Goal: Navigation & Orientation: Understand site structure

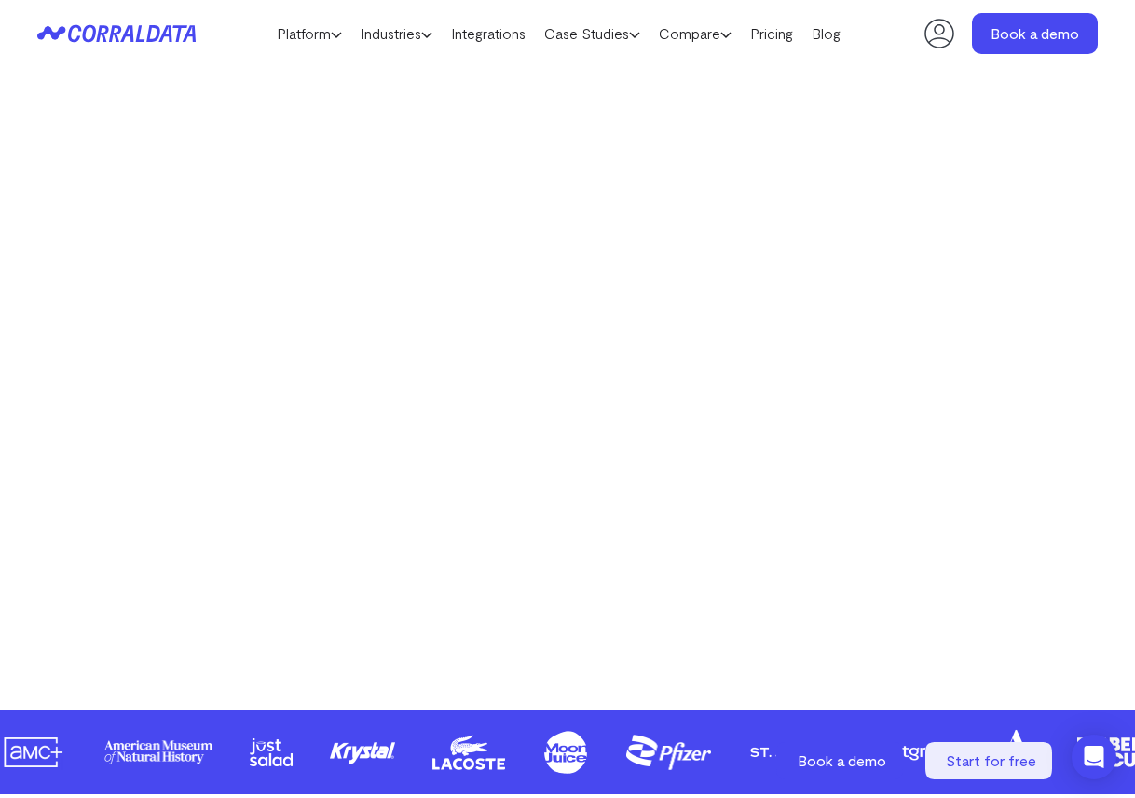
scroll to position [369, 0]
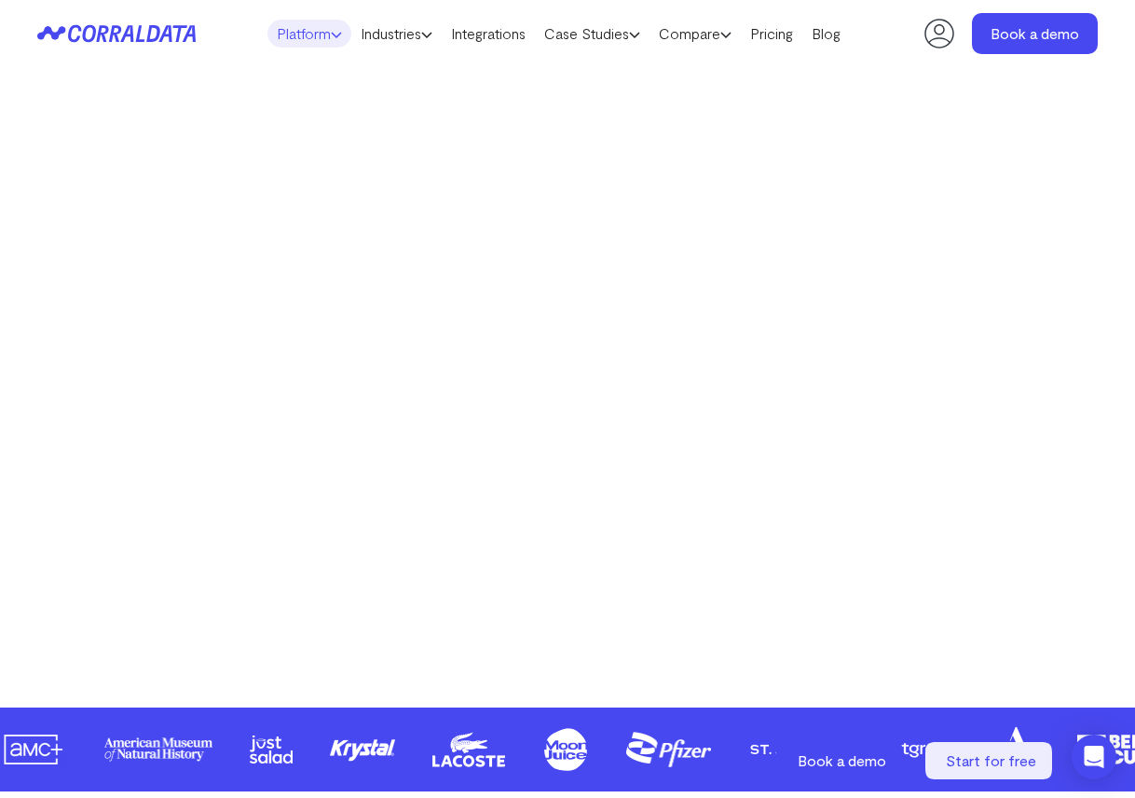
click at [304, 38] on link "Platform" at bounding box center [310, 34] width 84 height 28
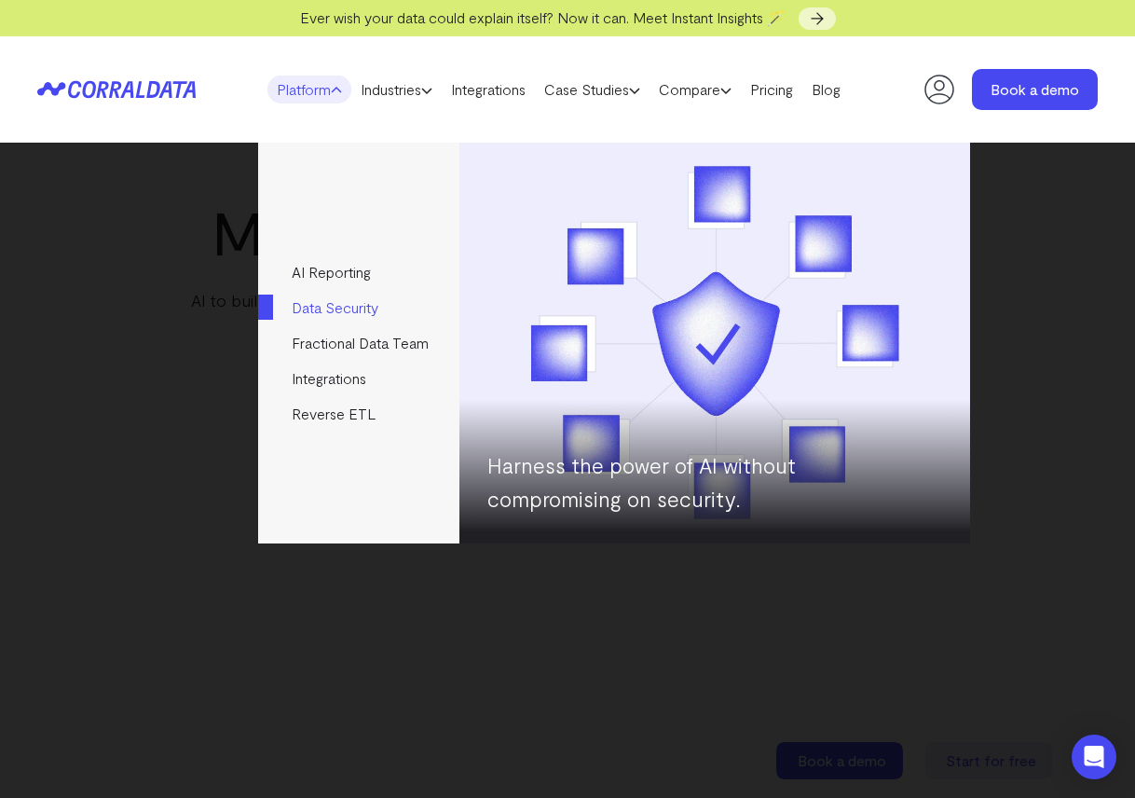
click at [332, 309] on link "Data Security" at bounding box center [358, 307] width 200 height 35
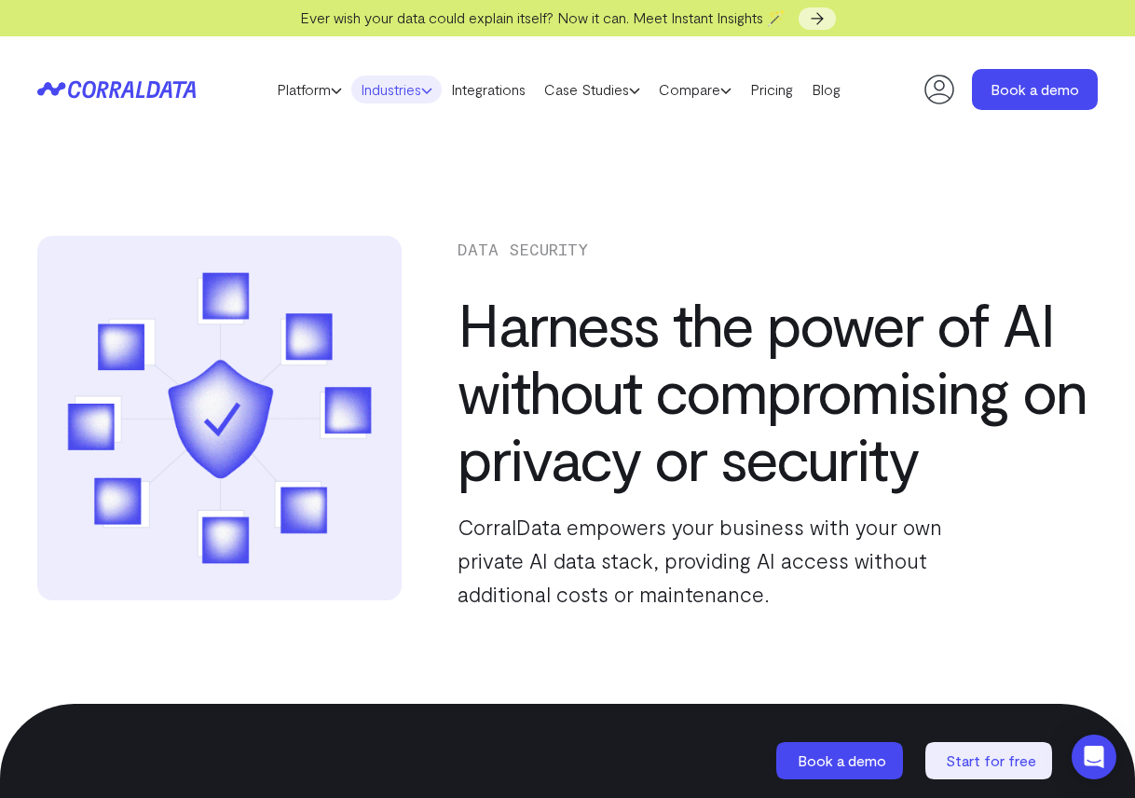
click at [409, 93] on link "Industries" at bounding box center [396, 90] width 90 height 28
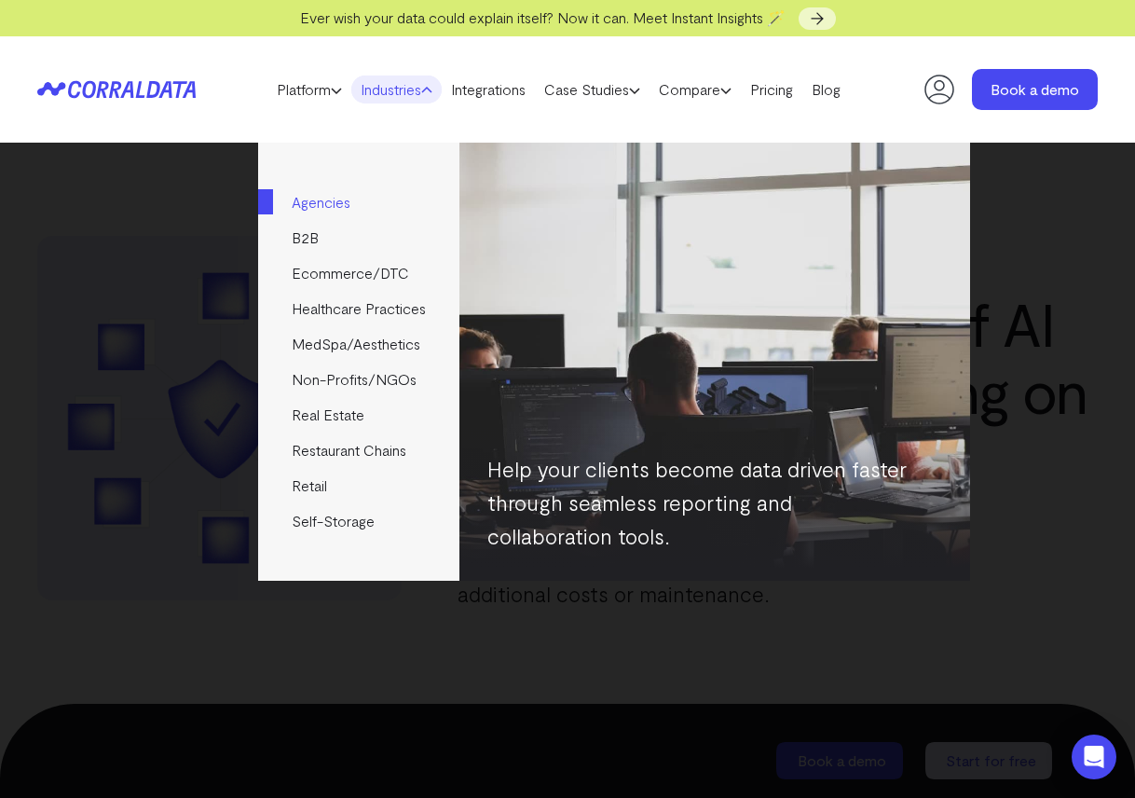
click at [351, 209] on link "Agencies" at bounding box center [358, 202] width 200 height 35
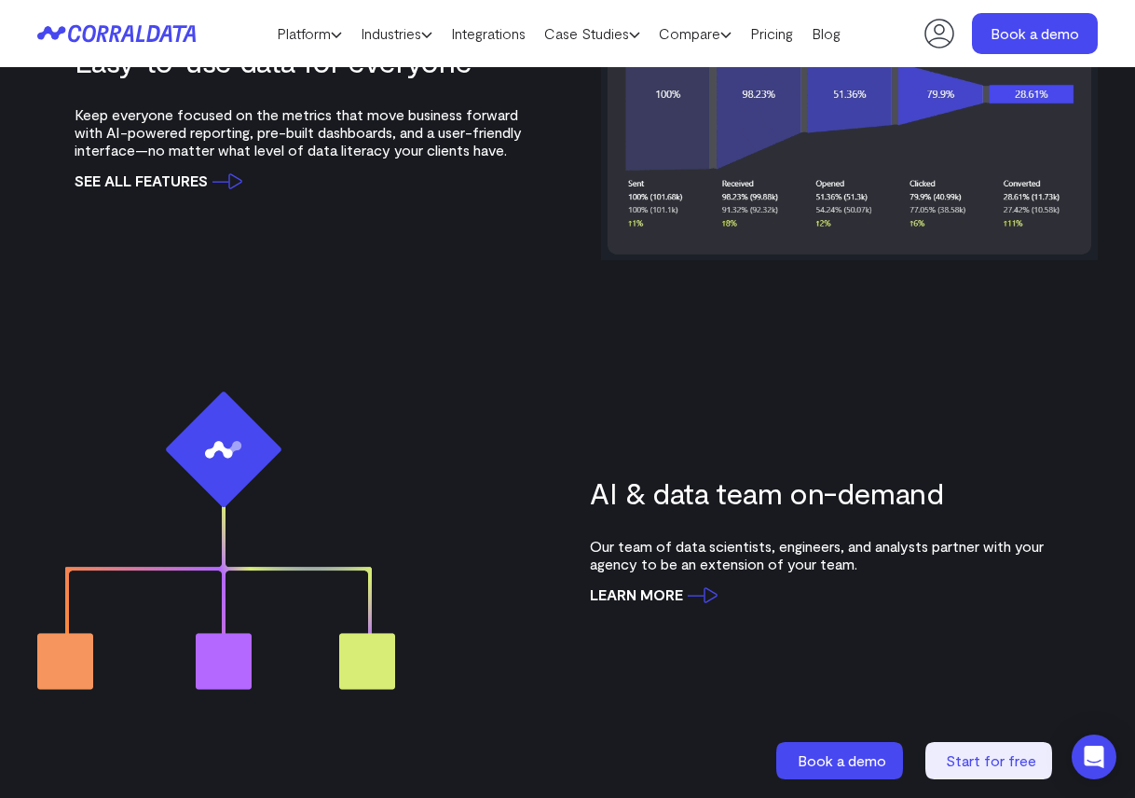
scroll to position [2273, 0]
